Goal: Information Seeking & Learning: Learn about a topic

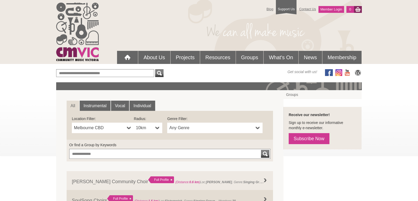
scroll to position [27, 0]
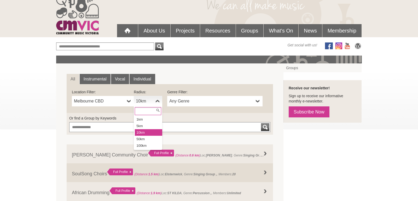
click at [156, 99] on link "10km" at bounding box center [148, 101] width 29 height 10
click at [149, 139] on li "50km" at bounding box center [148, 138] width 27 height 7
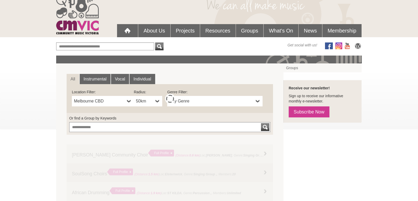
click at [210, 102] on span "Any Genre" at bounding box center [211, 101] width 84 height 6
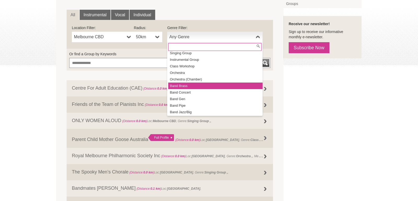
scroll to position [24, 0]
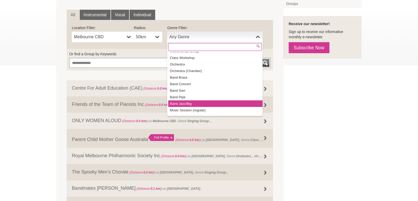
click at [186, 104] on li "Band Jazz/Big" at bounding box center [215, 103] width 94 height 7
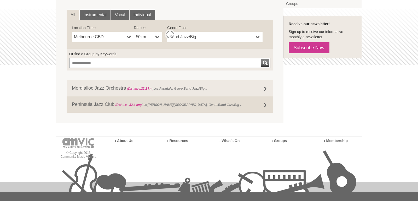
scroll to position [140, 0]
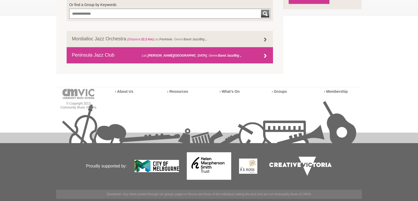
click at [266, 58] on div at bounding box center [265, 56] width 10 height 10
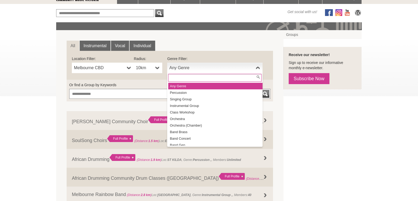
click at [257, 70] on b at bounding box center [258, 67] width 4 height 10
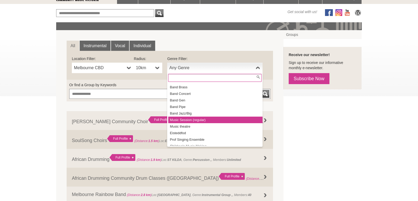
scroll to position [38, 0]
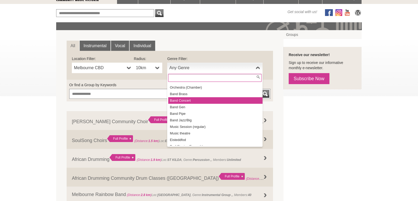
click at [190, 99] on li "Band Concert" at bounding box center [215, 100] width 94 height 7
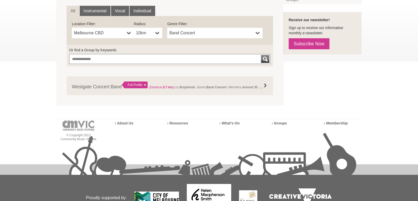
scroll to position [73, 0]
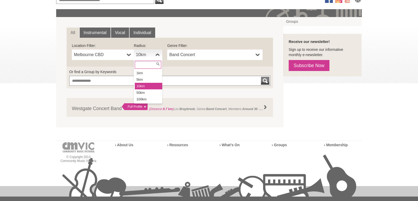
click at [156, 55] on b at bounding box center [158, 54] width 4 height 10
click at [145, 91] on li "50km" at bounding box center [148, 92] width 27 height 7
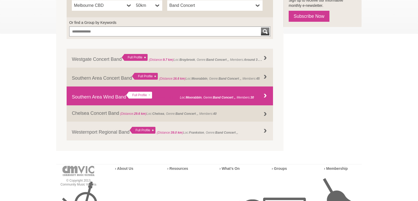
scroll to position [117, 0]
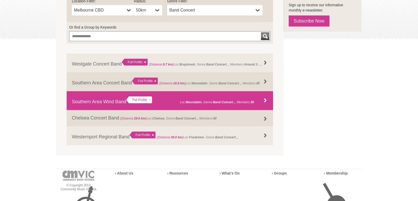
click at [229, 102] on strong "Band Concert ," at bounding box center [224, 102] width 22 height 4
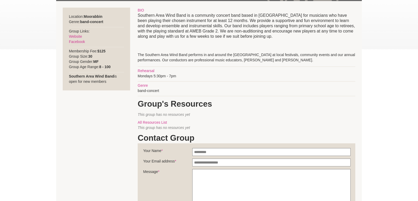
scroll to position [80, 0]
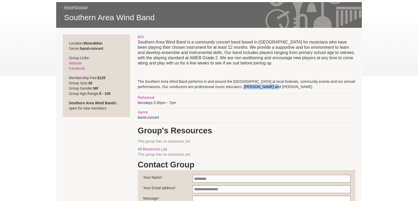
drag, startPoint x: 251, startPoint y: 85, endPoint x: 278, endPoint y: 90, distance: 27.1
click at [278, 90] on div "BIO Southern Area Wind Band is a community concert band based in Moorabbin for …" at bounding box center [247, 153] width 218 height 239
copy p "Catherine Bates"
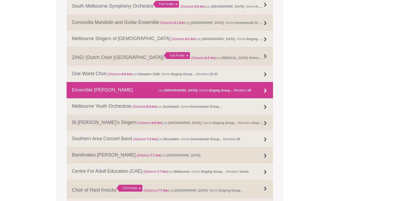
scroll to position [437, 0]
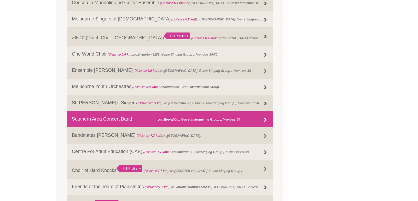
click at [113, 120] on link "Southern Area Concert Band (Distance: 7.3 km ) Loc: Moorabbin , Genre: Instrume…" at bounding box center [170, 119] width 207 height 16
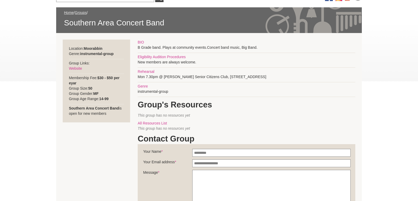
scroll to position [80, 0]
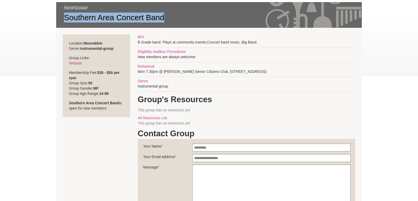
drag, startPoint x: 64, startPoint y: 19, endPoint x: 175, endPoint y: 22, distance: 110.9
click at [175, 22] on span "Southern Area Concert Band" at bounding box center [209, 18] width 290 height 10
copy span "Southern Area Concert Band"
